Goal: Task Accomplishment & Management: Manage account settings

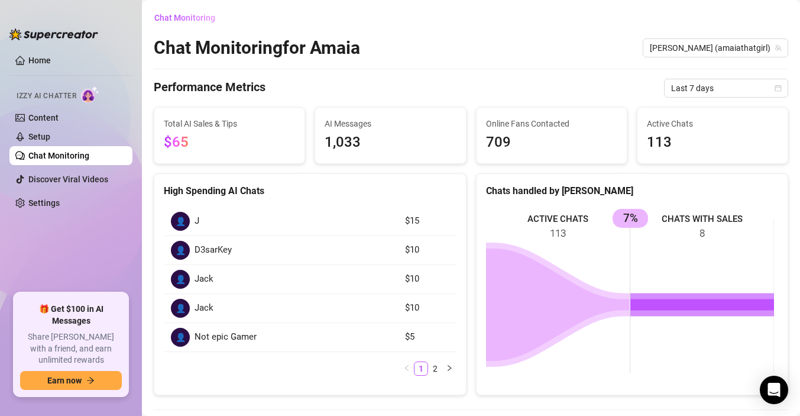
click at [492, 37] on div "Chat Monitoring for [PERSON_NAME] (amaiathatgirl)" at bounding box center [471, 48] width 635 height 22
click at [50, 135] on link "Setup" at bounding box center [39, 136] width 22 height 9
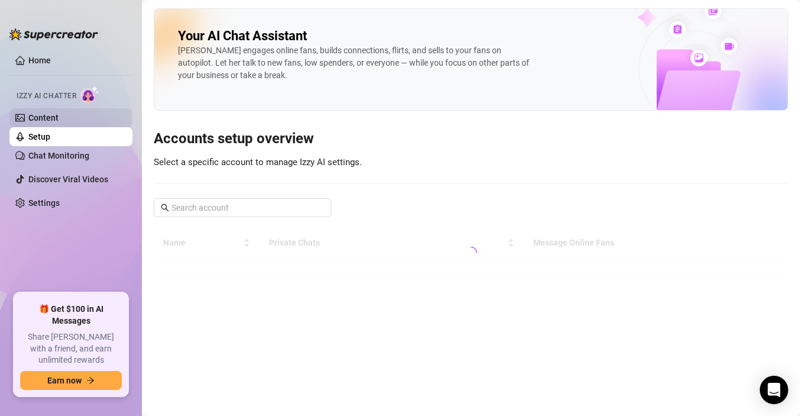
click at [59, 115] on link "Content" at bounding box center [43, 117] width 30 height 9
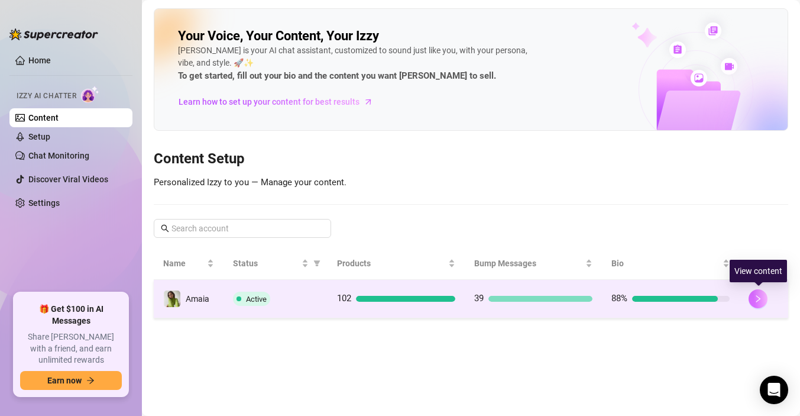
click at [754, 298] on icon "right" at bounding box center [758, 299] width 8 height 8
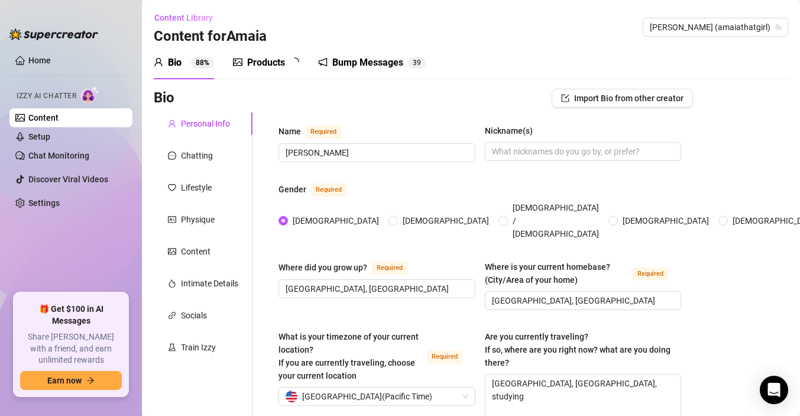
radio input "true"
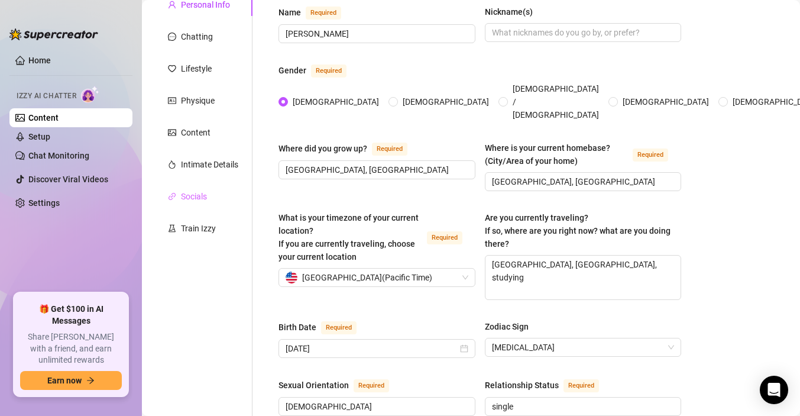
type input "[DATE]"
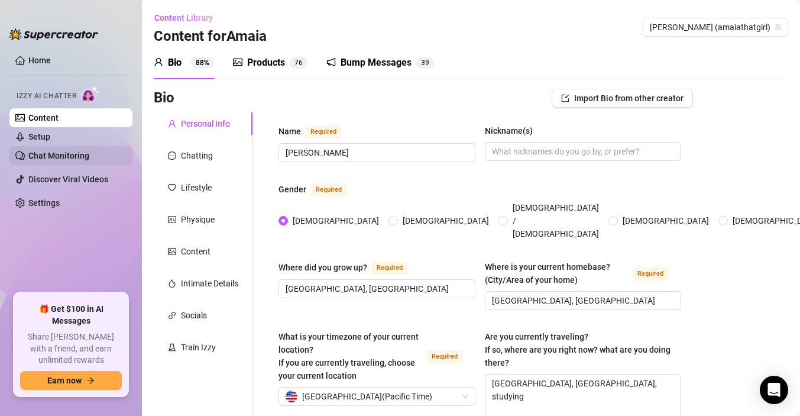
click at [58, 154] on link "Chat Monitoring" at bounding box center [58, 155] width 61 height 9
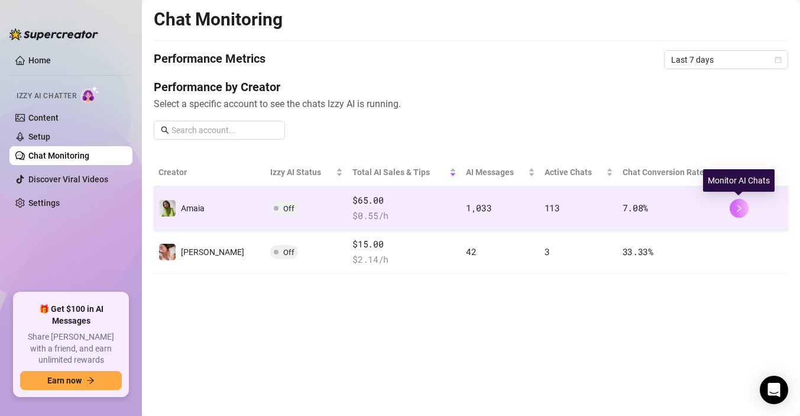
click at [741, 210] on icon "right" at bounding box center [739, 208] width 8 height 8
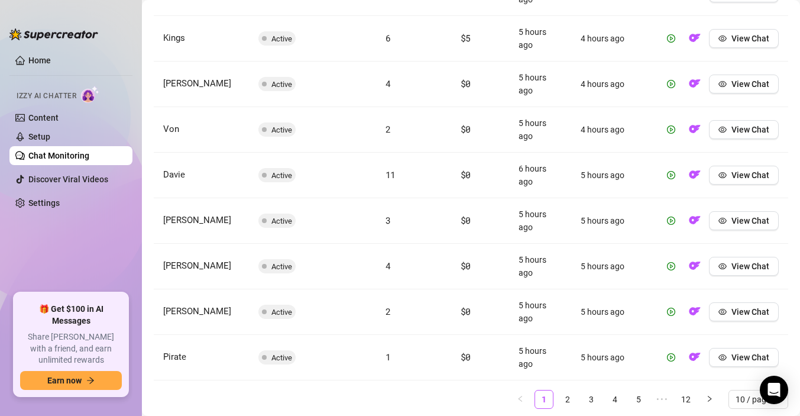
scroll to position [601, 0]
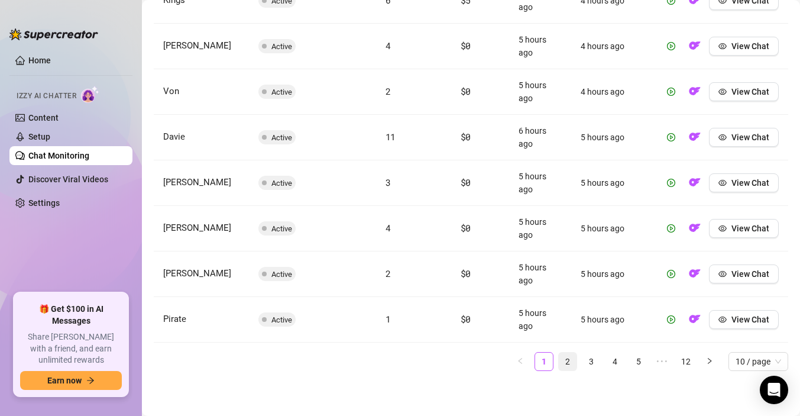
click at [559, 361] on link "2" at bounding box center [568, 362] width 18 height 18
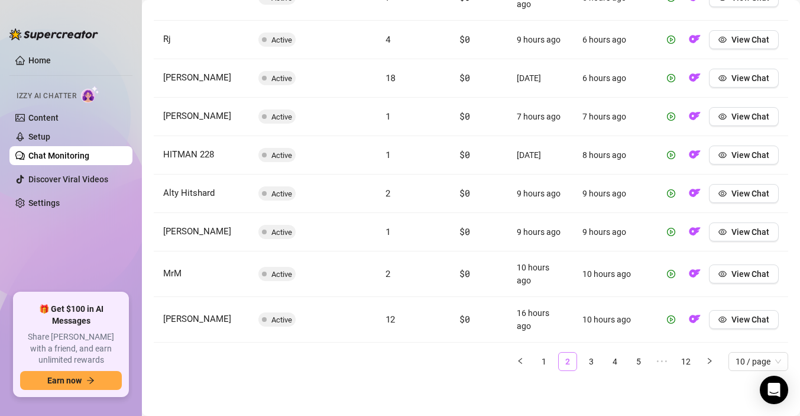
scroll to position [557, 0]
click at [583, 361] on link "3" at bounding box center [592, 362] width 18 height 18
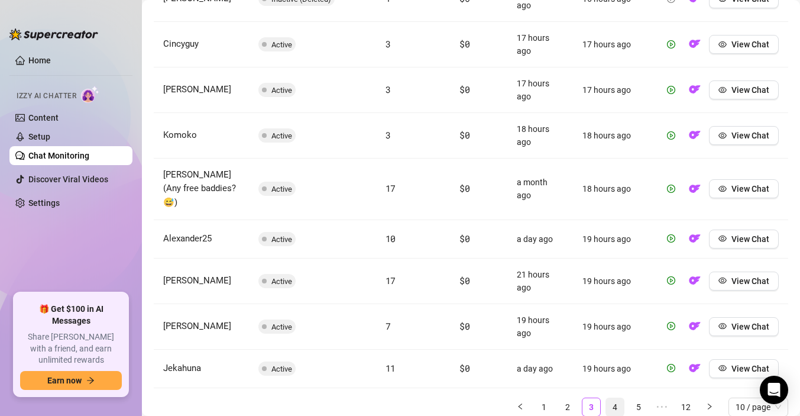
click at [609, 398] on link "4" at bounding box center [615, 407] width 18 height 18
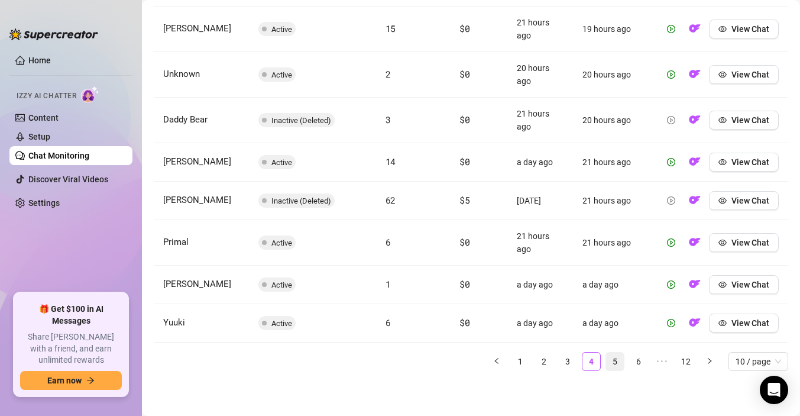
click at [609, 362] on link "5" at bounding box center [615, 362] width 18 height 18
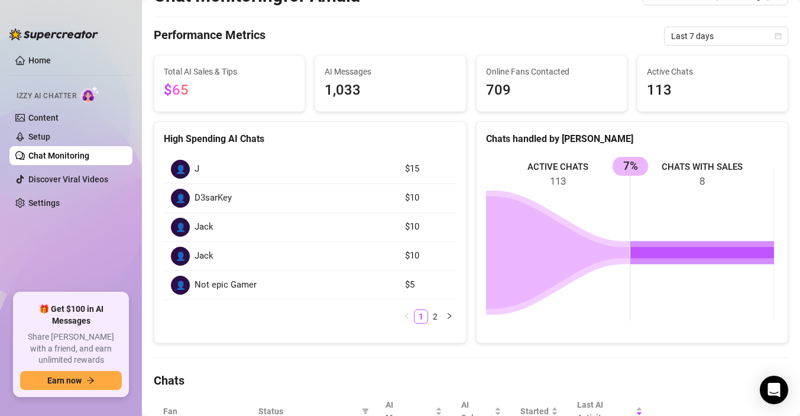
scroll to position [53, 0]
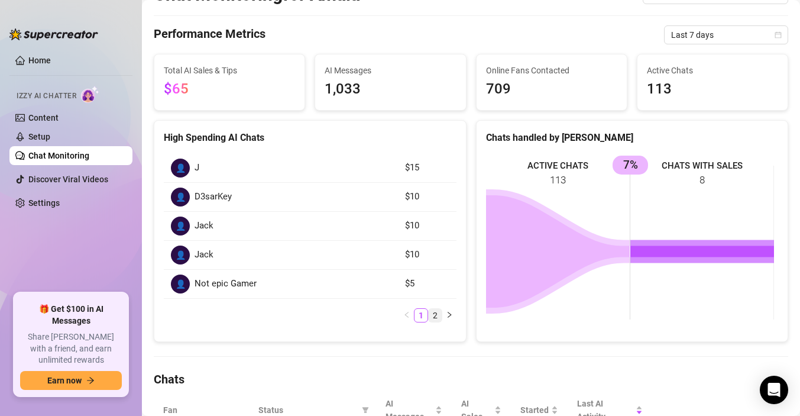
click at [430, 320] on link "2" at bounding box center [435, 315] width 13 height 13
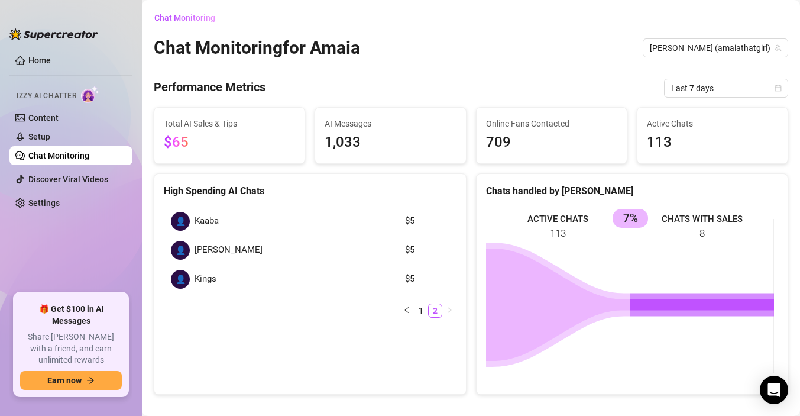
scroll to position [0, 0]
click at [48, 208] on link "Settings" at bounding box center [43, 202] width 31 height 9
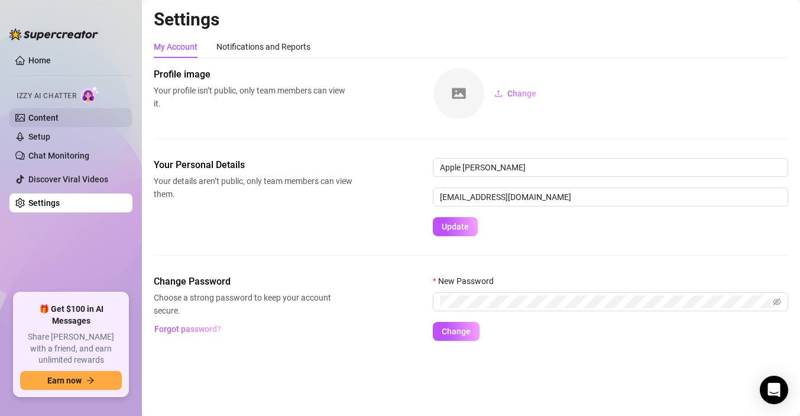
click at [59, 115] on link "Content" at bounding box center [43, 117] width 30 height 9
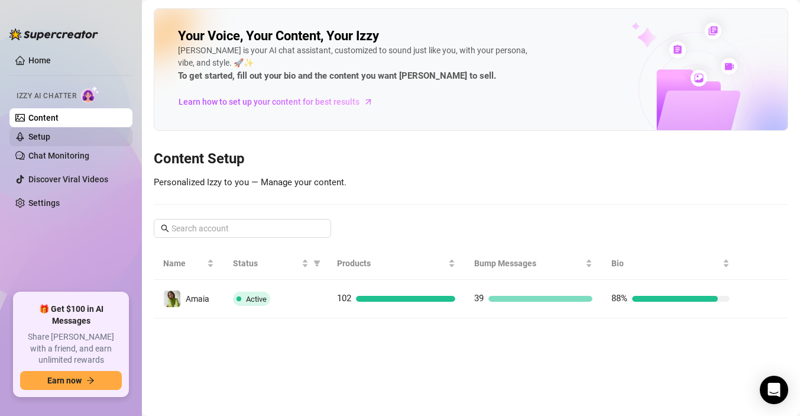
click at [50, 140] on link "Setup" at bounding box center [39, 136] width 22 height 9
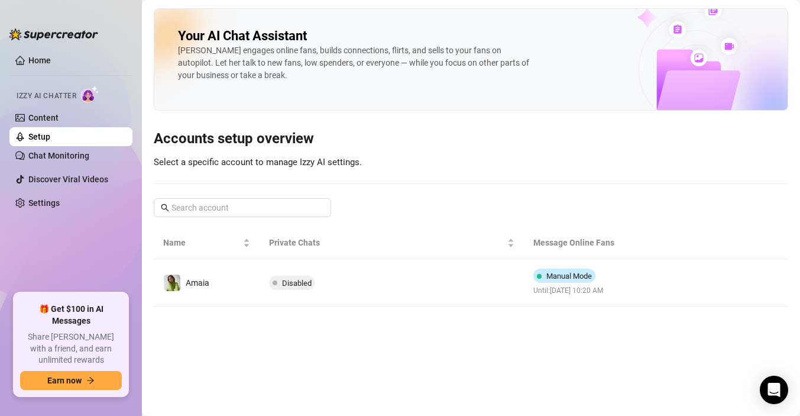
click at [50, 140] on link "Setup" at bounding box center [39, 136] width 22 height 9
click at [46, 138] on link "Setup" at bounding box center [39, 136] width 22 height 9
click at [40, 61] on link "Home" at bounding box center [39, 60] width 22 height 9
drag, startPoint x: 40, startPoint y: 61, endPoint x: 2, endPoint y: 51, distance: 38.5
click at [40, 60] on link "Home" at bounding box center [39, 60] width 22 height 9
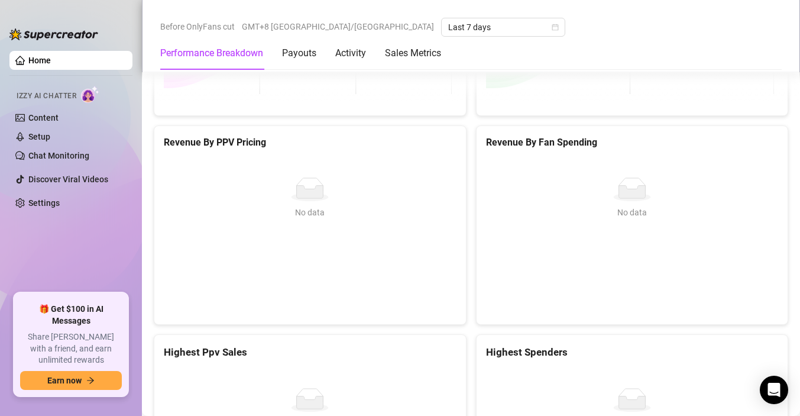
scroll to position [1953, 0]
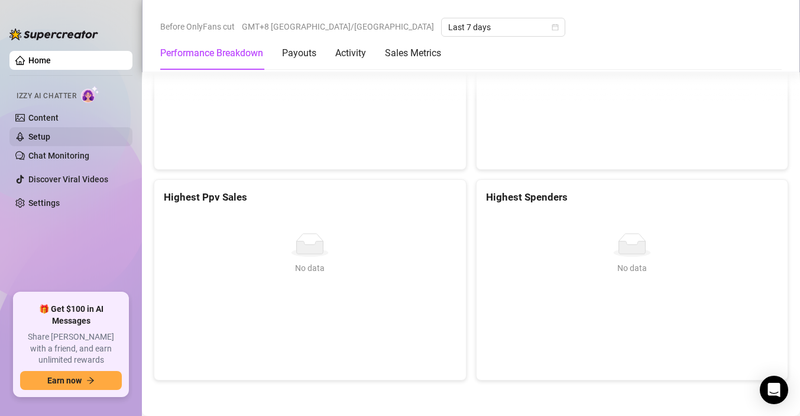
click at [47, 133] on link "Setup" at bounding box center [39, 136] width 22 height 9
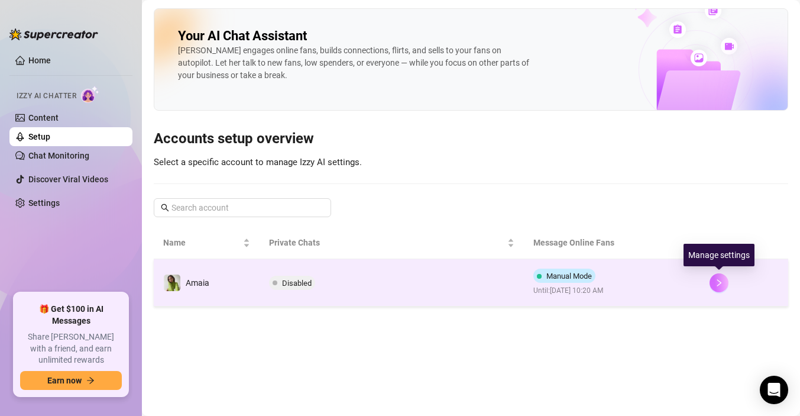
click at [713, 283] on button "button" at bounding box center [719, 282] width 19 height 19
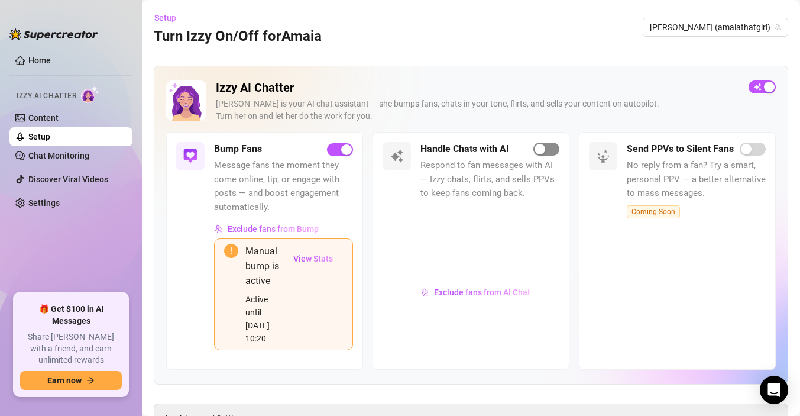
click at [541, 148] on button "button" at bounding box center [547, 149] width 26 height 13
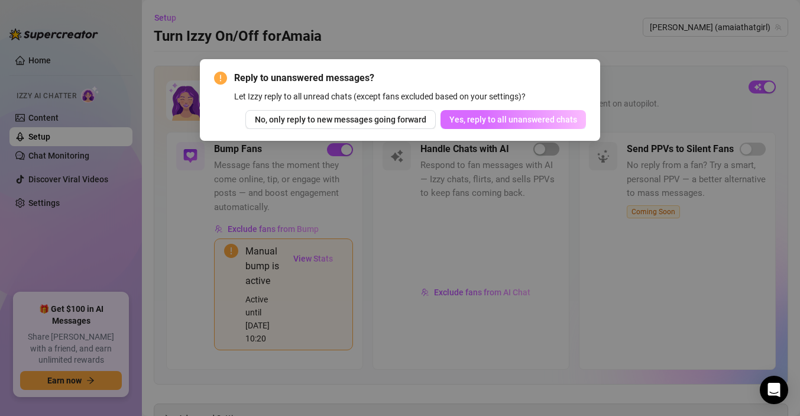
click at [534, 116] on span "Yes, reply to all unanswered chats" at bounding box center [514, 119] width 128 height 9
